Goal: Find contact information: Find contact information

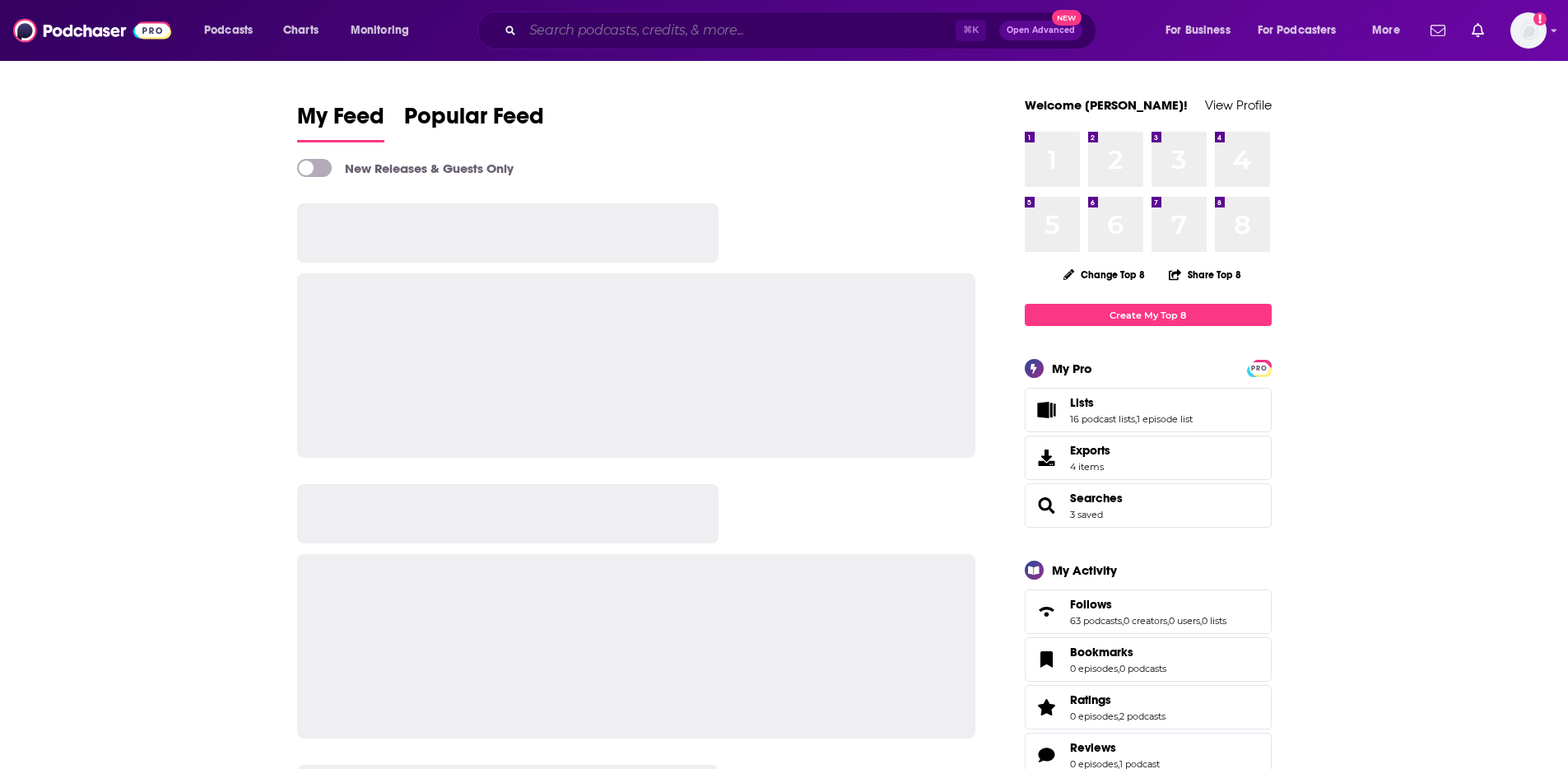
click at [708, 29] on input "Search podcasts, credits, & more..." at bounding box center [739, 30] width 433 height 26
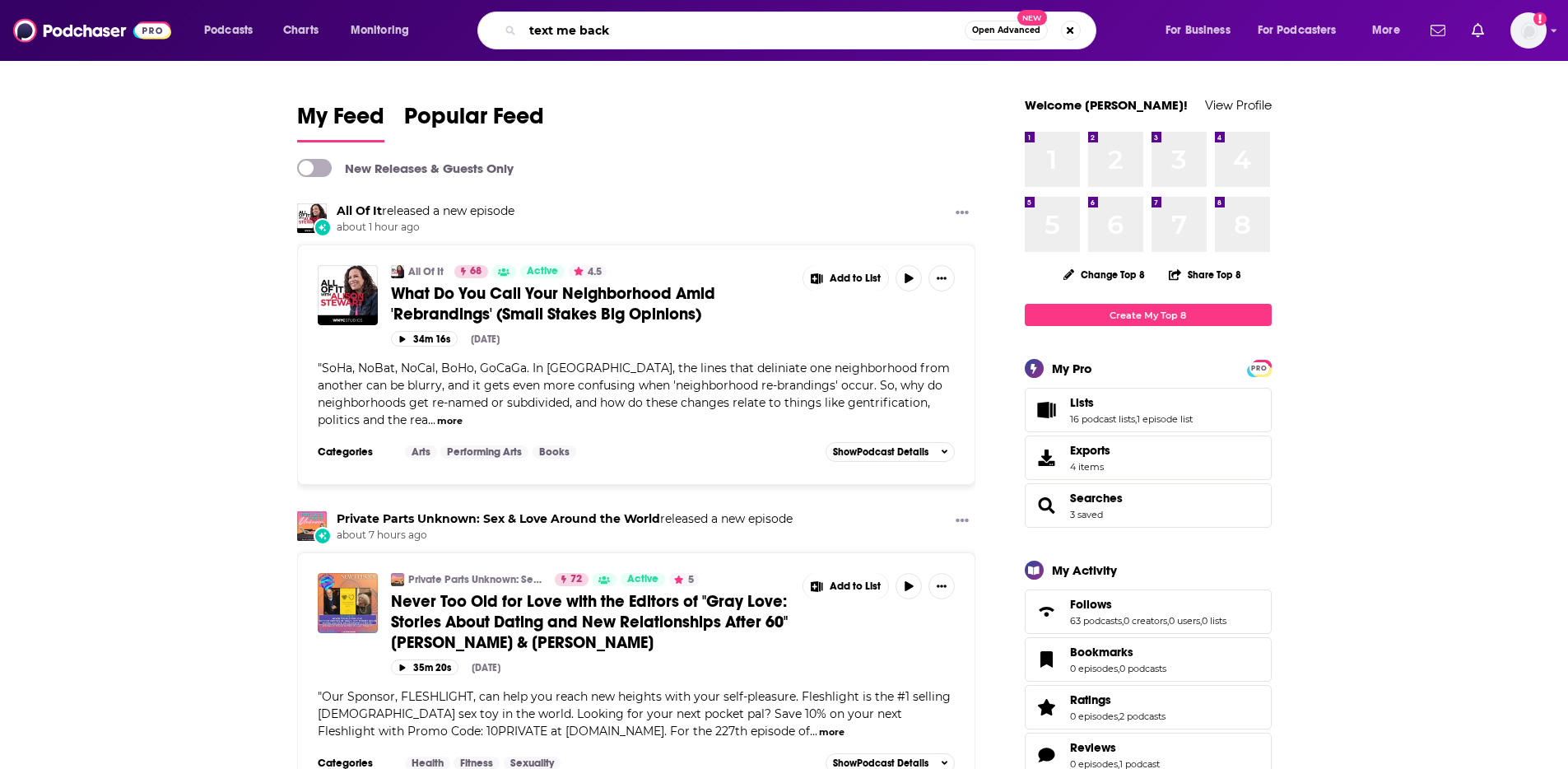
type input "text me back"
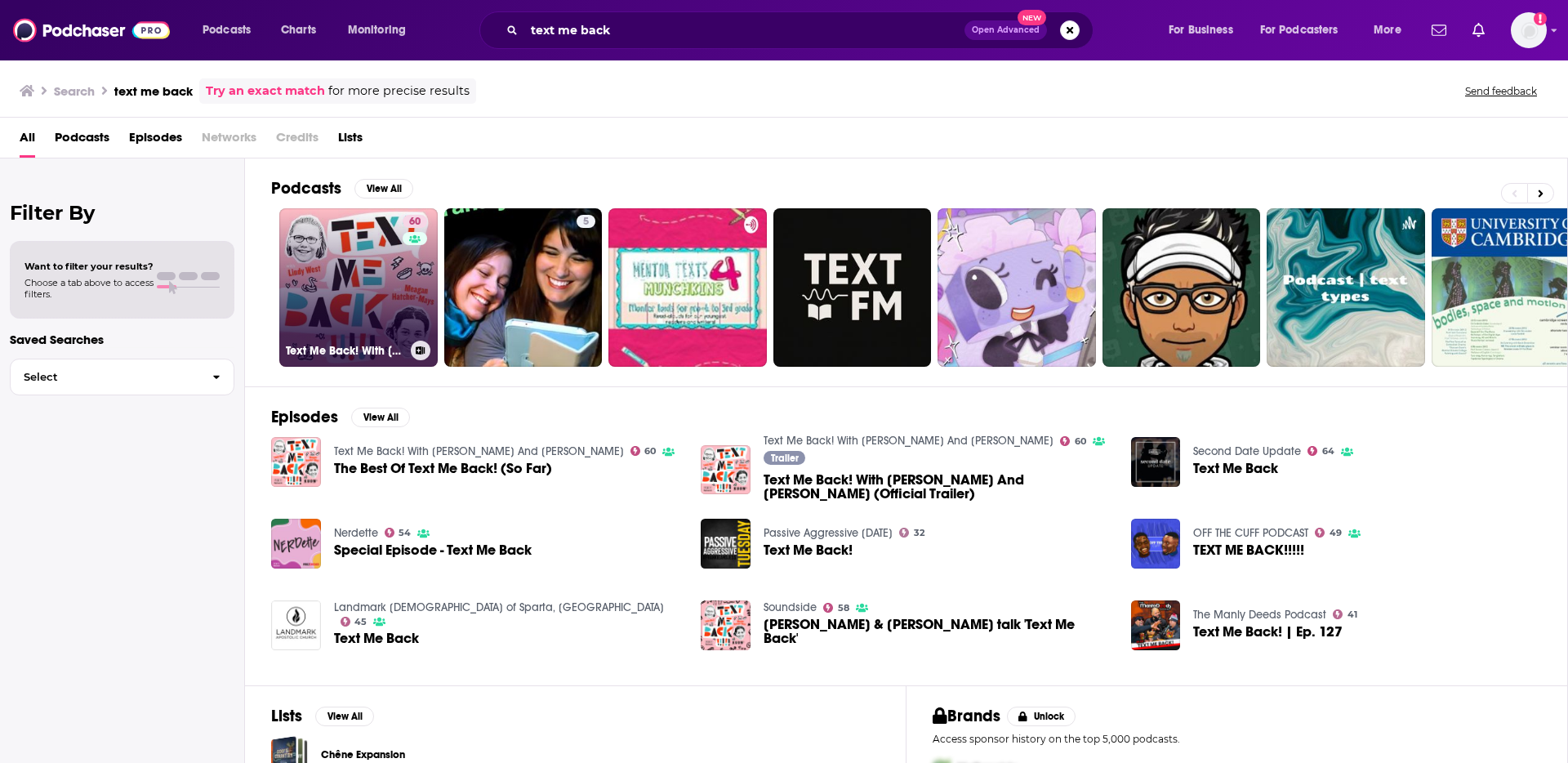
click at [327, 277] on link "60 Text Me Back! With [PERSON_NAME] And [PERSON_NAME]" at bounding box center [359, 287] width 159 height 159
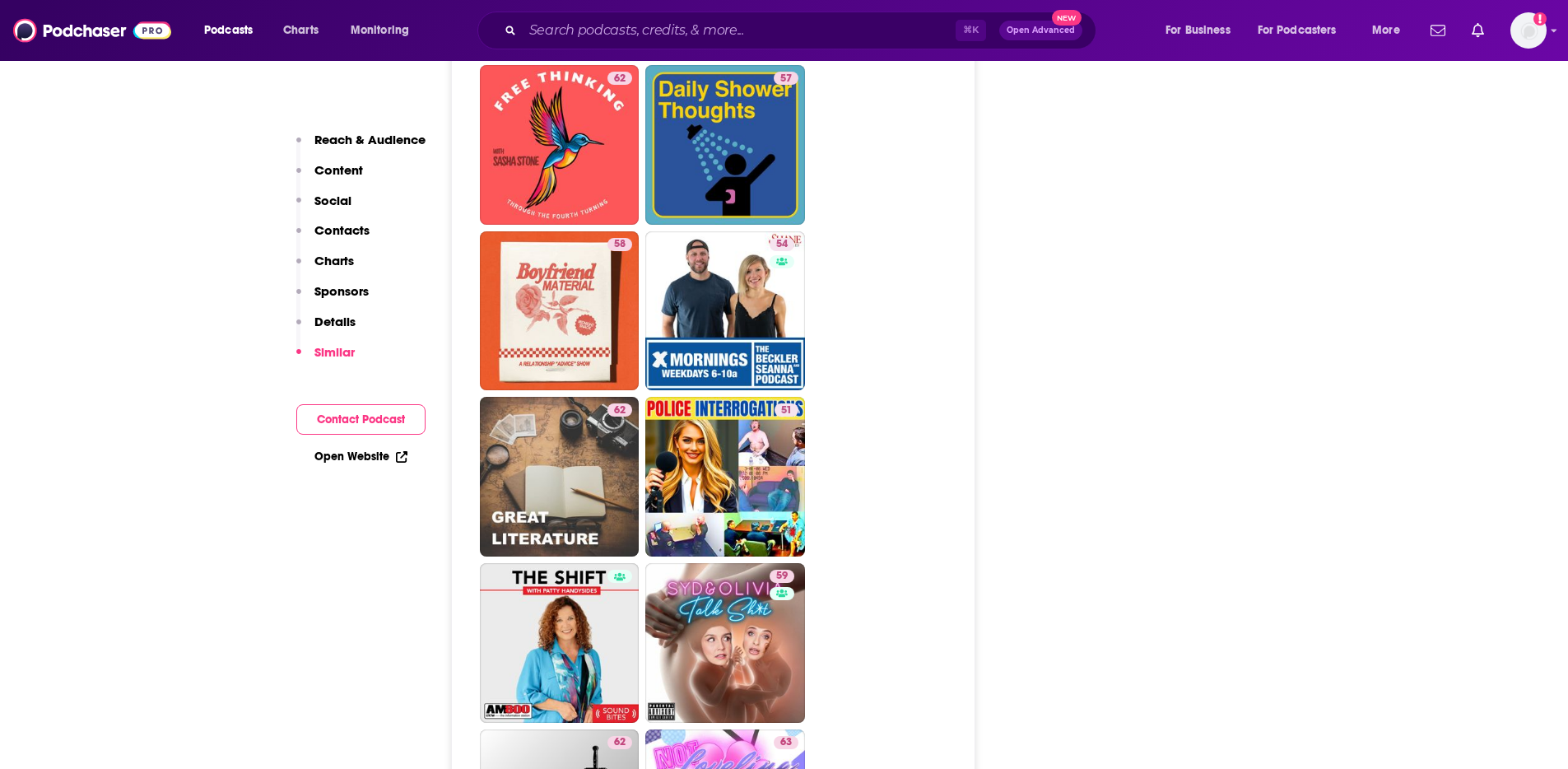
scroll to position [3852, 0]
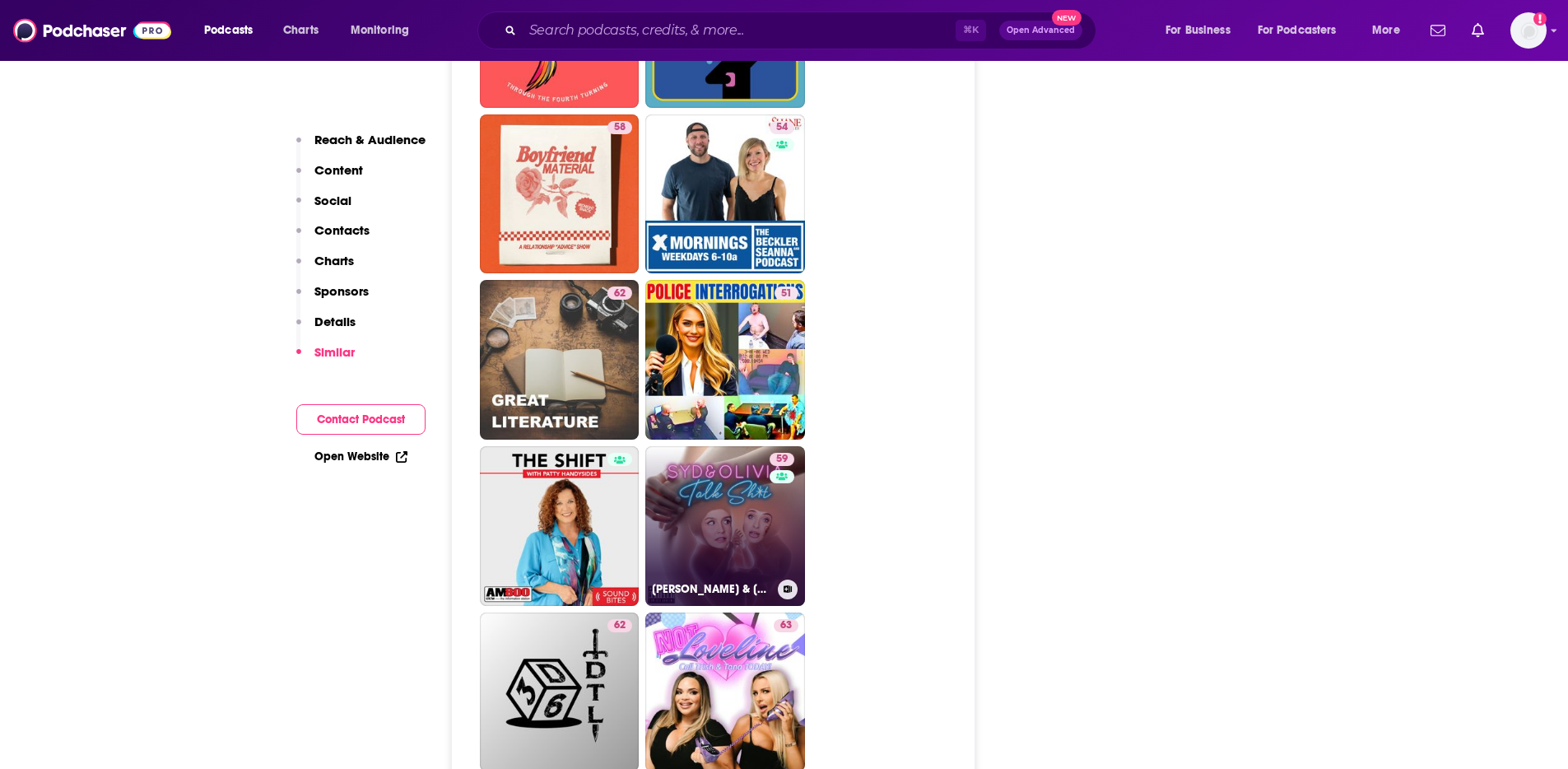
click at [728, 474] on link "59 [PERSON_NAME] & [PERSON_NAME] Talk Sh*t" at bounding box center [726, 526] width 160 height 160
type input "[URL][DOMAIN_NAME][PERSON_NAME]"
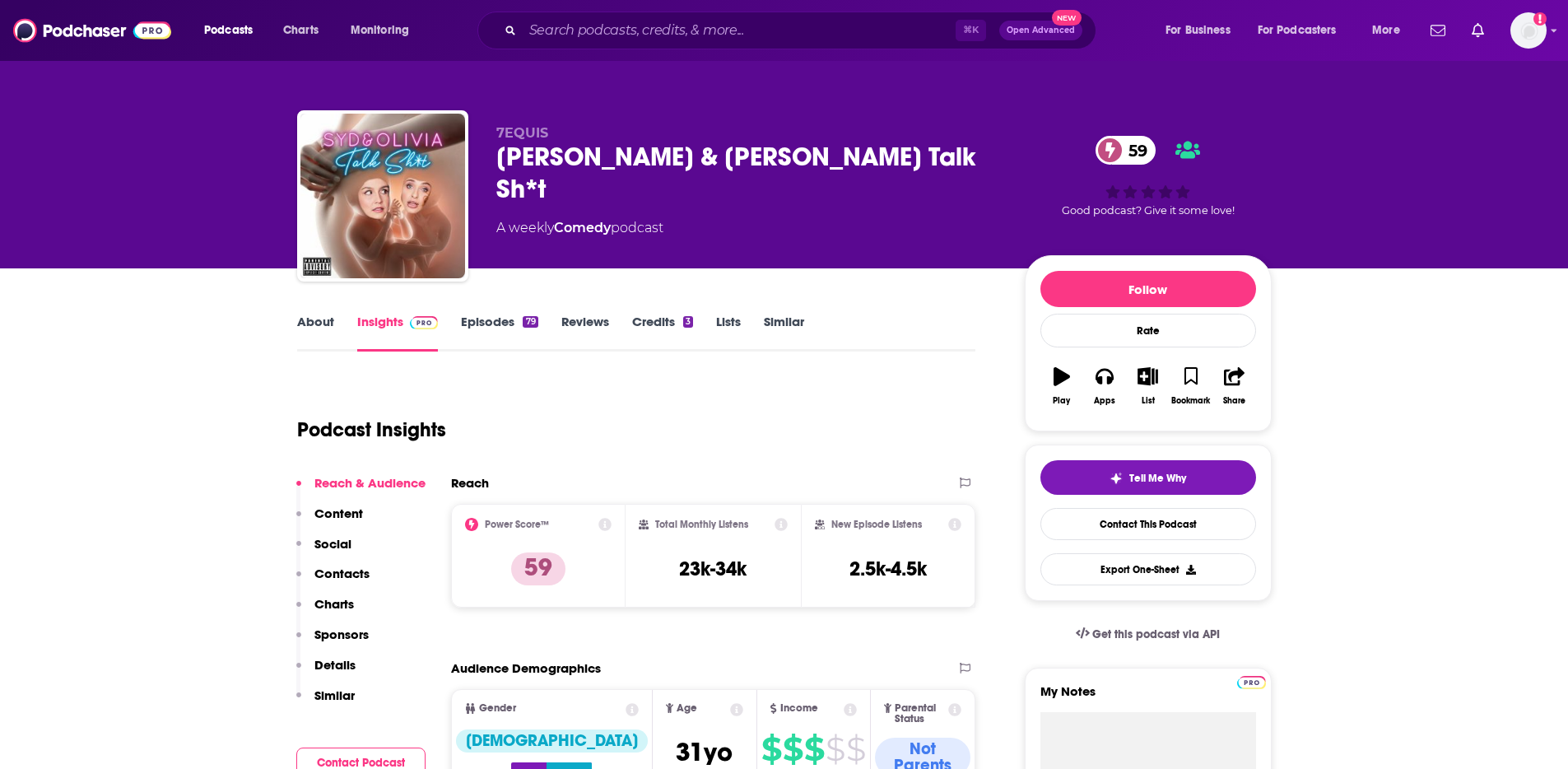
click at [322, 334] on link "About" at bounding box center [315, 333] width 37 height 38
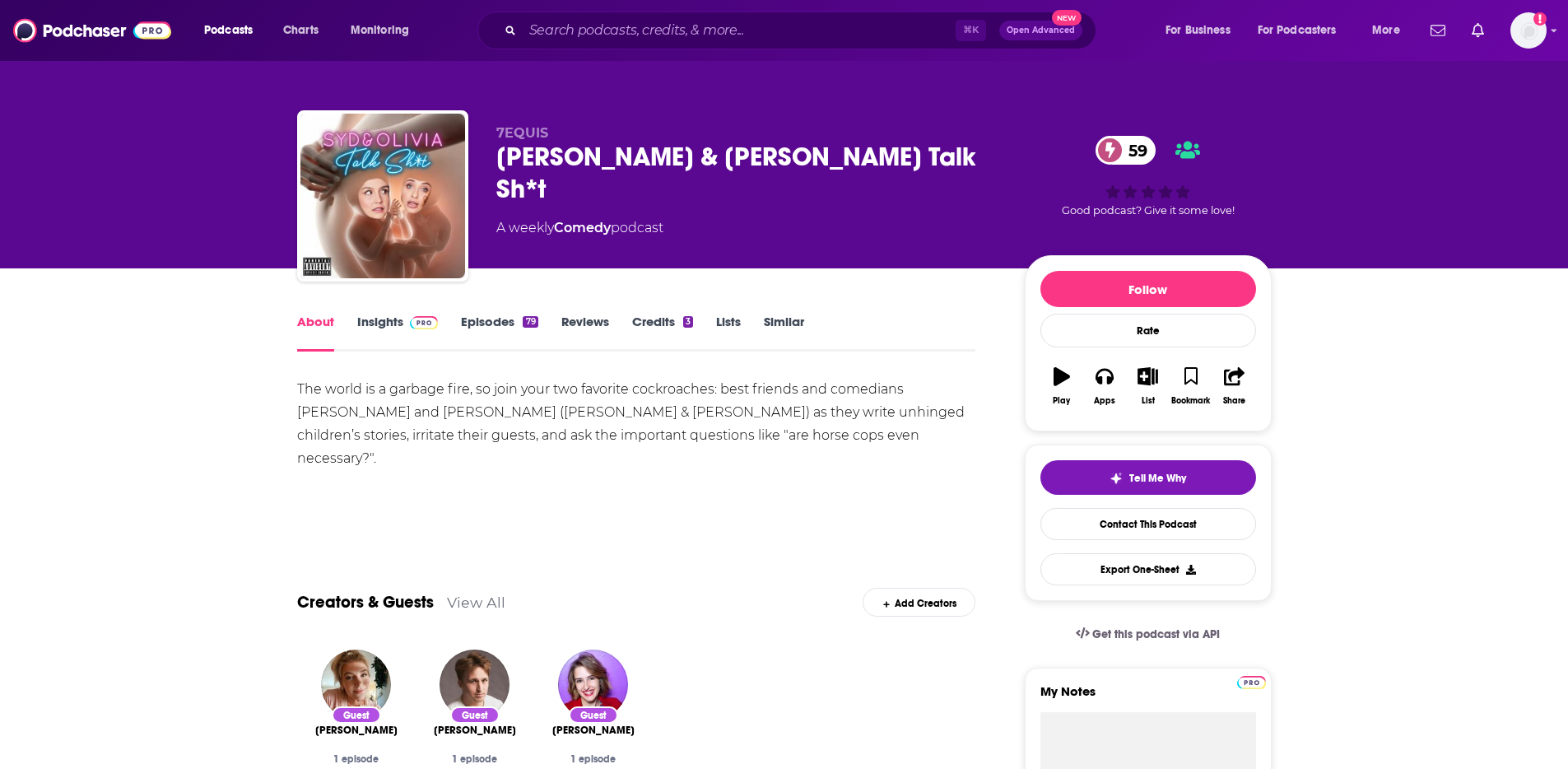
click at [511, 327] on link "Episodes 79" at bounding box center [499, 333] width 76 height 38
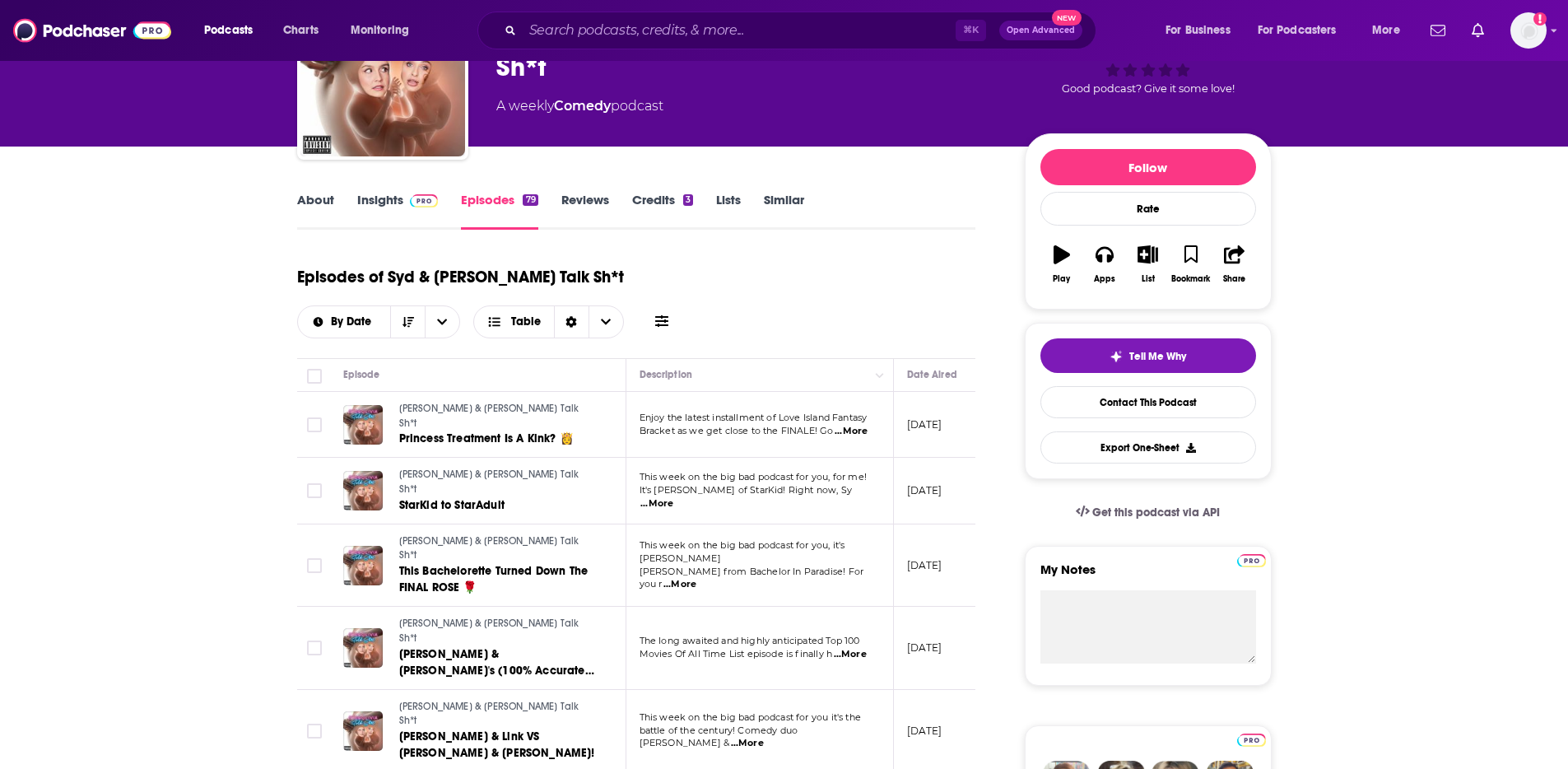
scroll to position [155, 0]
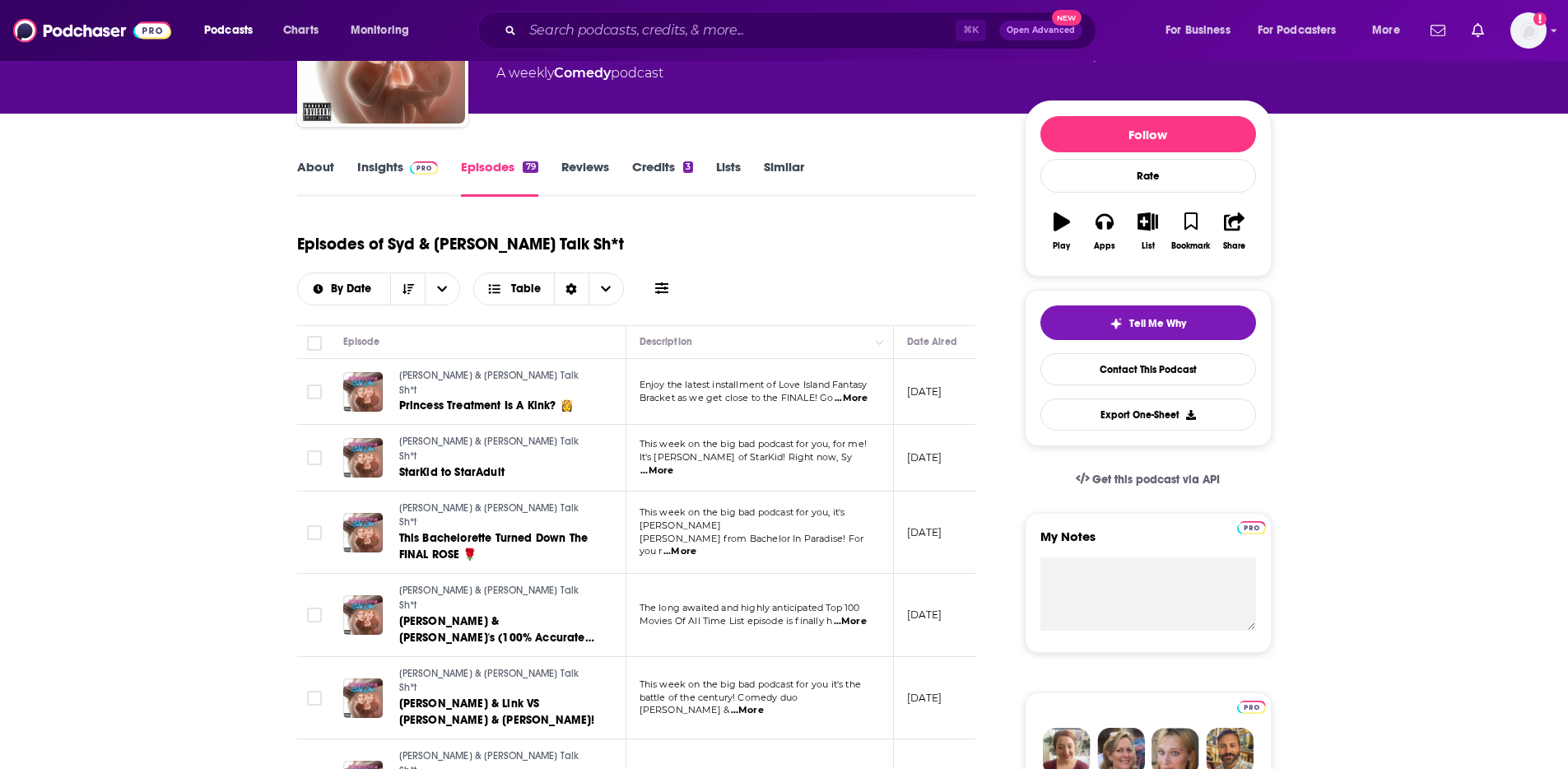
click at [413, 165] on img at bounding box center [424, 167] width 29 height 13
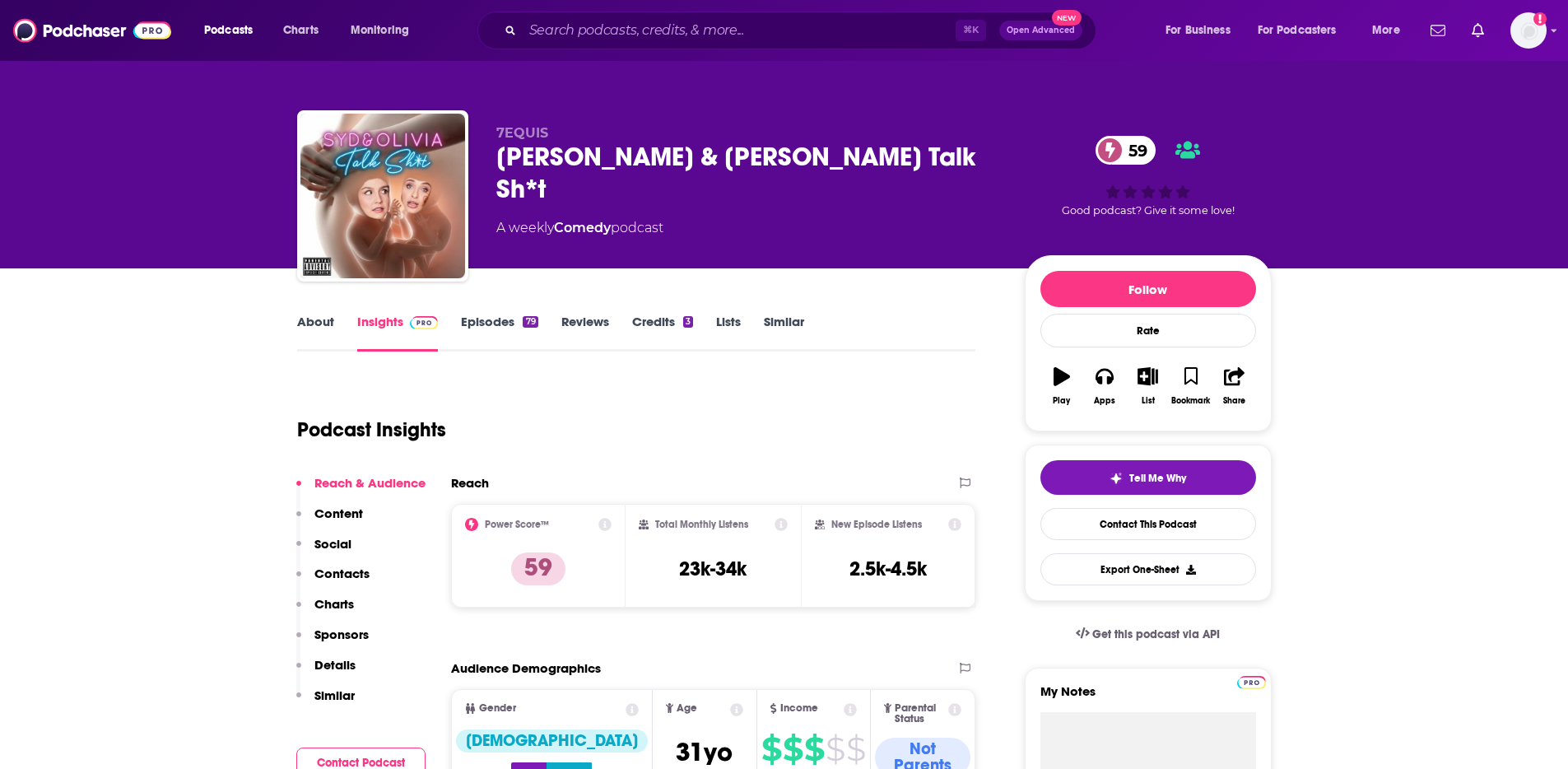
click at [365, 571] on p "Contacts" at bounding box center [342, 573] width 55 height 15
drag, startPoint x: 778, startPoint y: 170, endPoint x: 494, endPoint y: 169, distance: 284.0
click at [496, 169] on div "[PERSON_NAME] & [PERSON_NAME] Talk Sh*t 59" at bounding box center [747, 173] width 502 height 64
copy h2 "[PERSON_NAME] & [PERSON_NAME] Talk Sh*t"
click at [52, 264] on div "7EQUIS [PERSON_NAME] & [PERSON_NAME] Talk Sh*t 59 A weekly Comedy podcast 59 Go…" at bounding box center [784, 134] width 1568 height 268
